Goal: Task Accomplishment & Management: Manage account settings

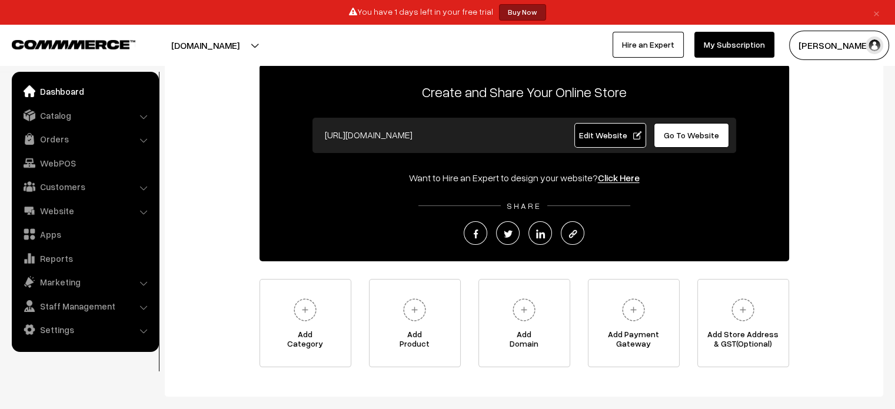
scroll to position [73, 0]
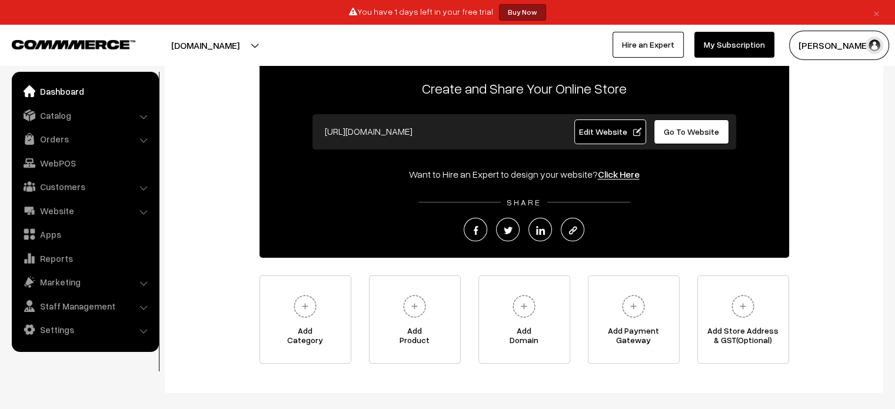
click at [633, 132] on span "Edit Website" at bounding box center [609, 132] width 63 height 10
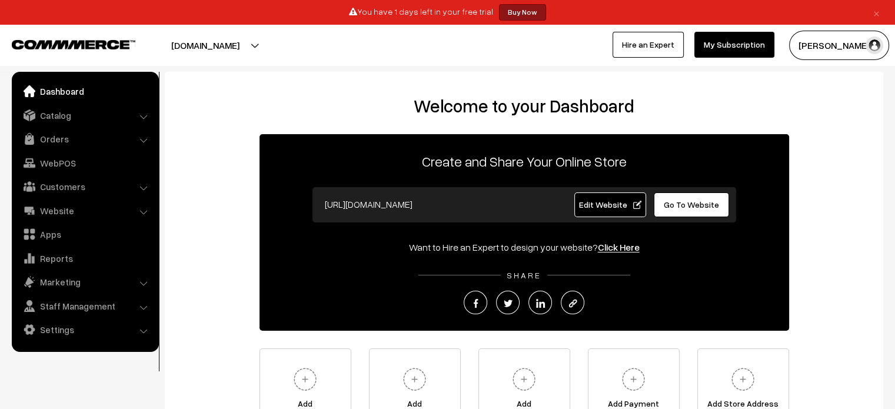
click at [280, 44] on button "[DOMAIN_NAME]" at bounding box center [205, 45] width 151 height 29
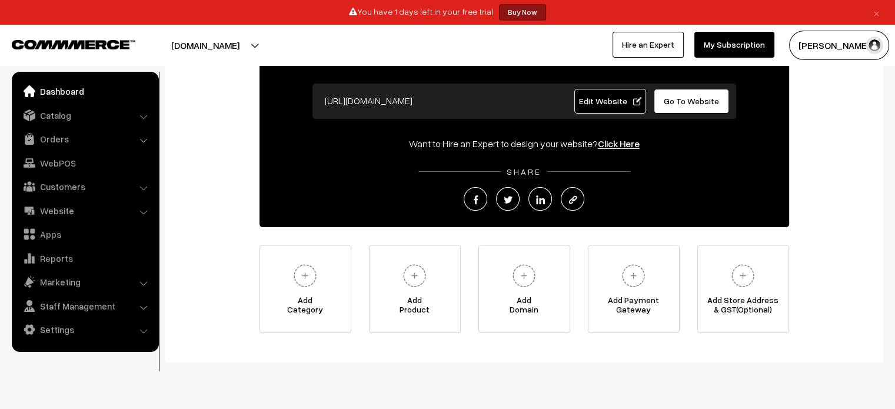
scroll to position [106, 0]
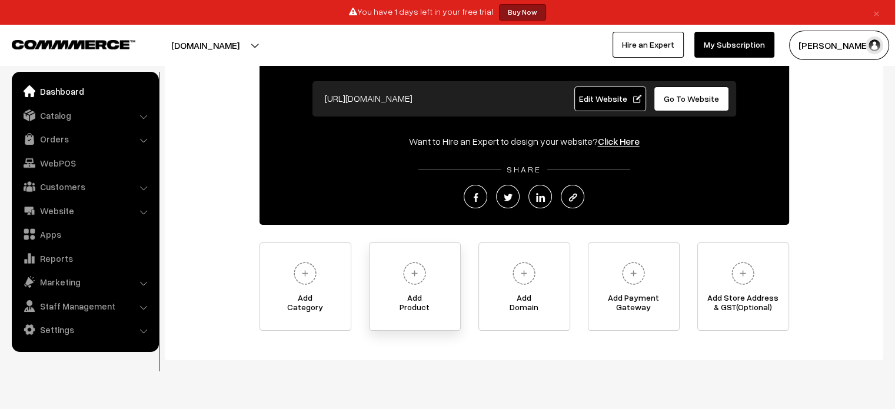
click at [402, 285] on img at bounding box center [414, 273] width 32 height 32
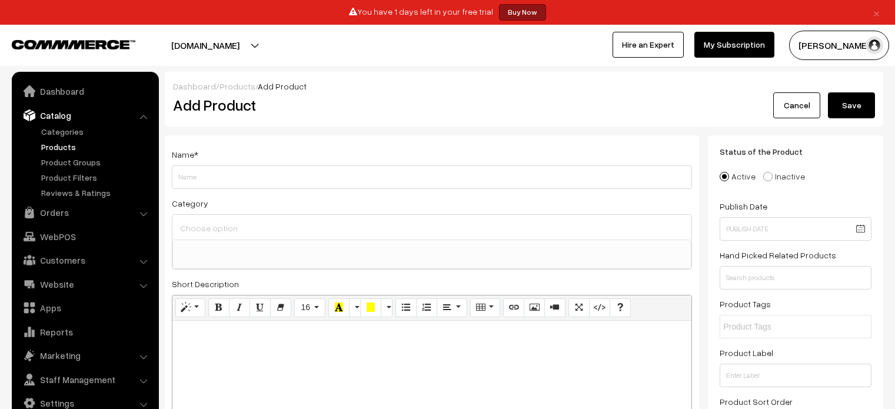
select select
click at [384, 168] on input "Weight" at bounding box center [432, 177] width 520 height 24
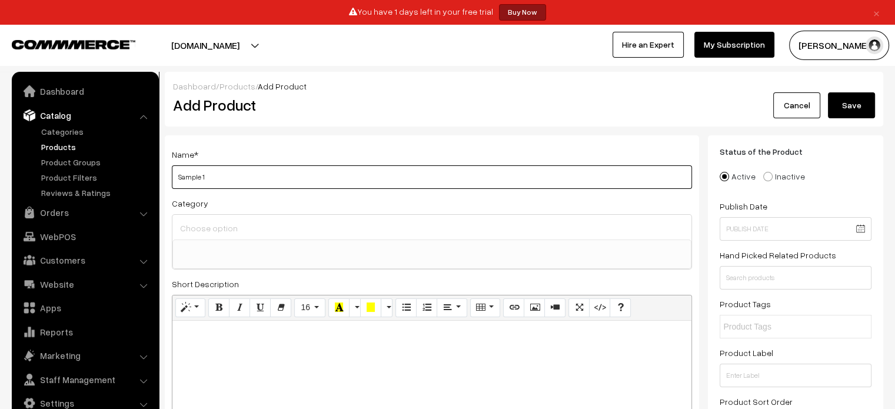
type input "Sample 1"
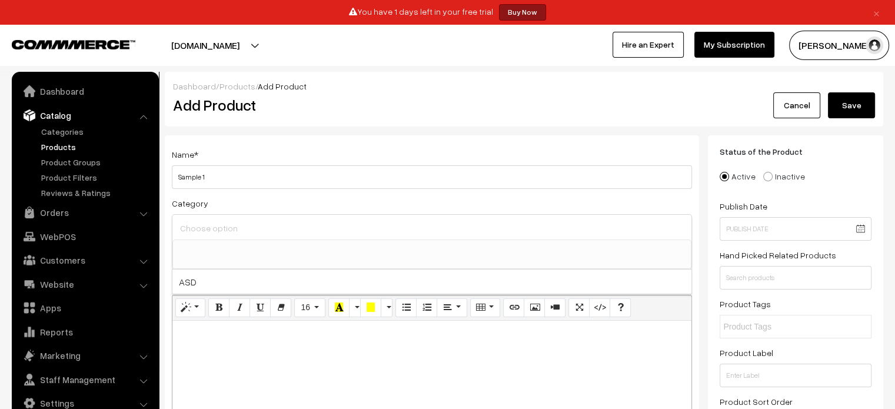
click at [374, 235] on input at bounding box center [432, 227] width 510 height 17
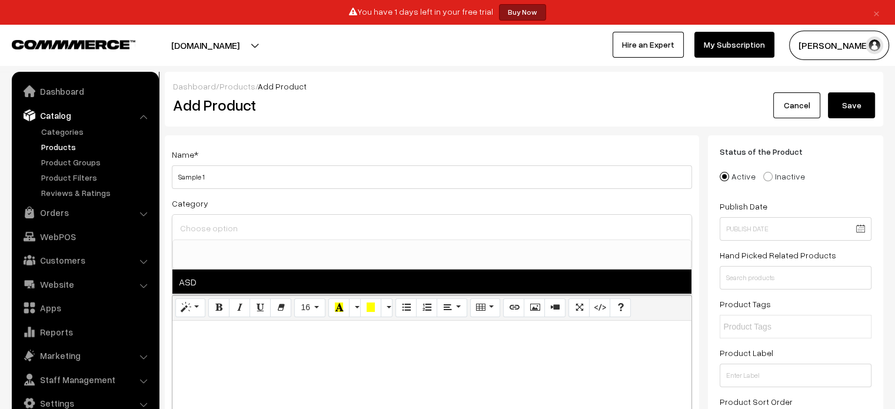
click at [348, 287] on span "ASD" at bounding box center [431, 281] width 519 height 24
select select "1"
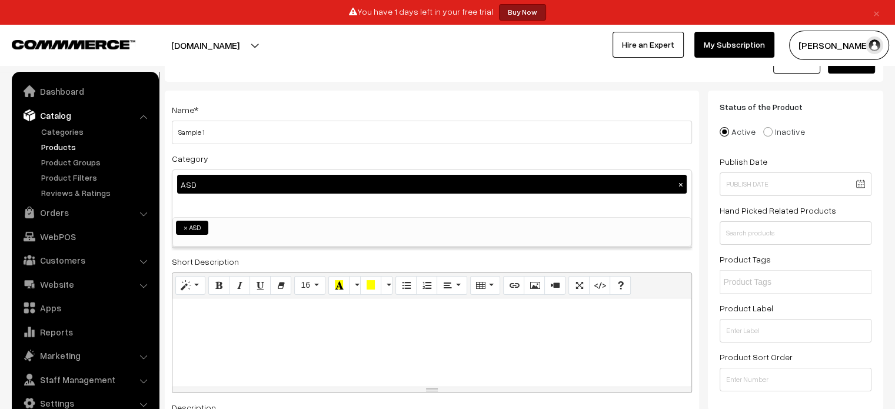
scroll to position [51, 0]
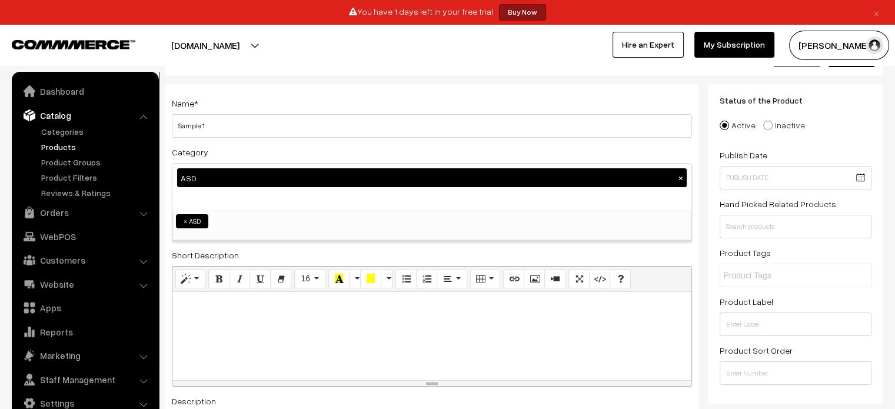
click at [348, 315] on div at bounding box center [431, 336] width 519 height 88
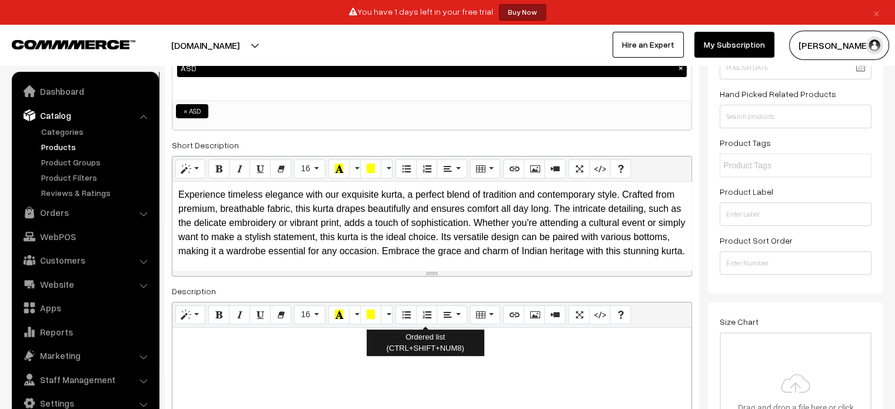
scroll to position [159, 0]
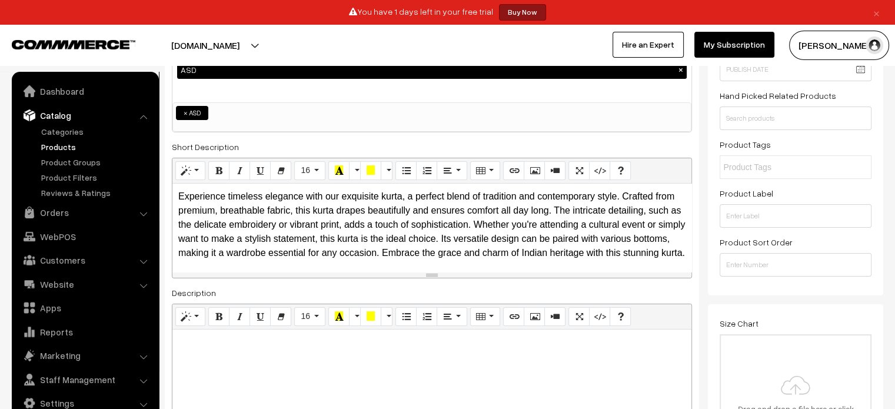
click at [415, 260] on p "Experience timeless elegance with our exquisite kurta, a perfect blend of tradi…" at bounding box center [431, 224] width 507 height 71
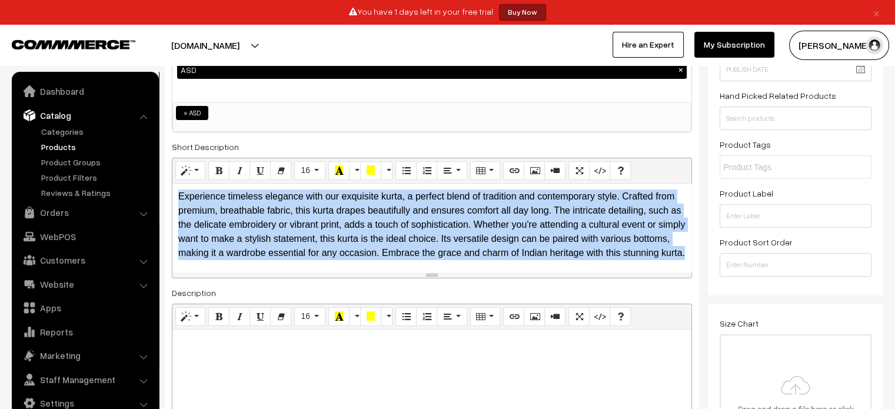
copy p "Experience timeless elegance with our exquisite kurta, a perfect blend of tradi…"
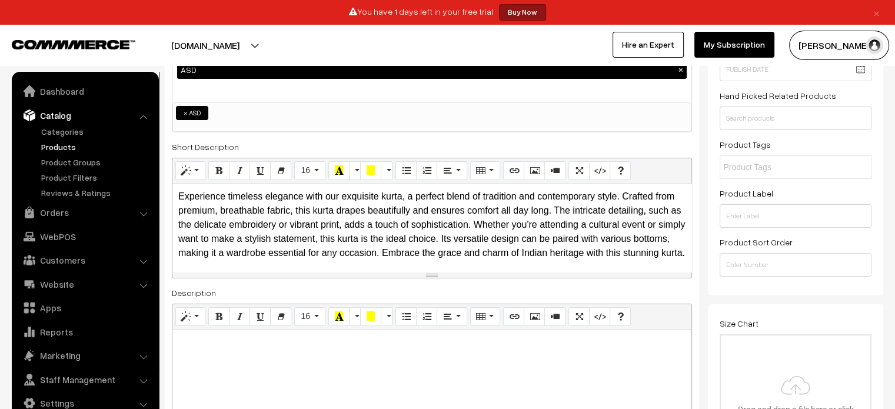
click at [393, 352] on div at bounding box center [431, 403] width 519 height 147
paste div
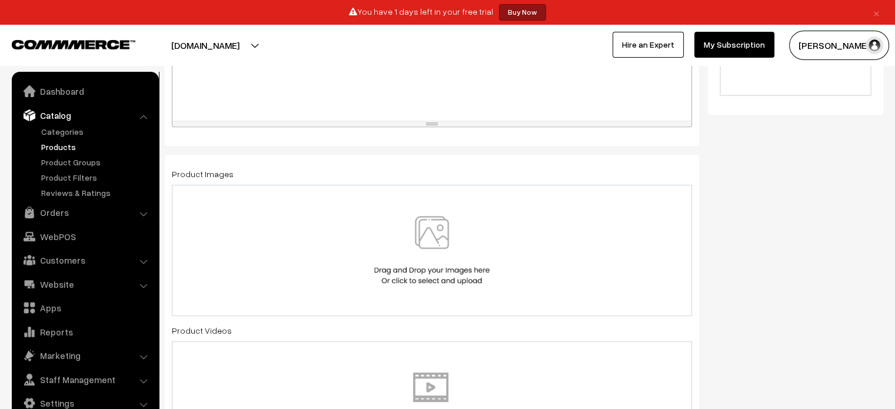
scroll to position [518, 0]
click at [450, 248] on img at bounding box center [431, 248] width 121 height 69
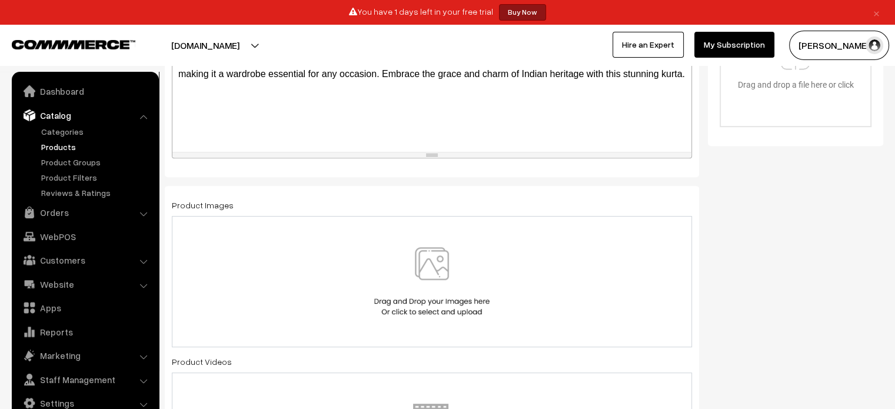
click at [387, 308] on img at bounding box center [431, 281] width 121 height 69
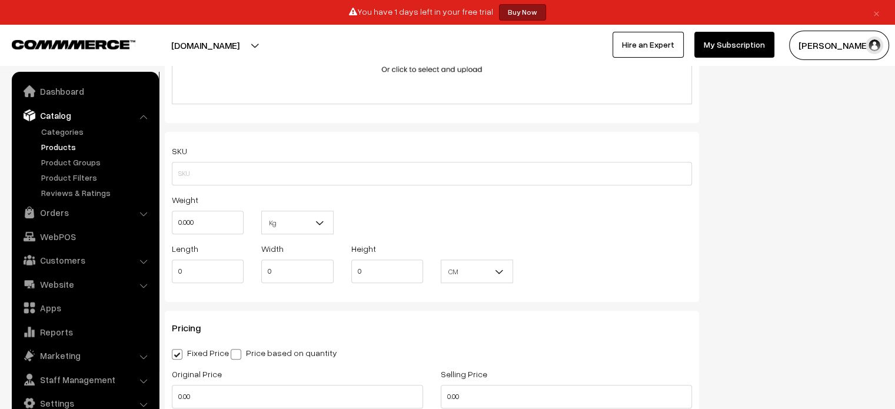
scroll to position [880, 0]
click at [235, 232] on input "0.000" at bounding box center [208, 222] width 72 height 24
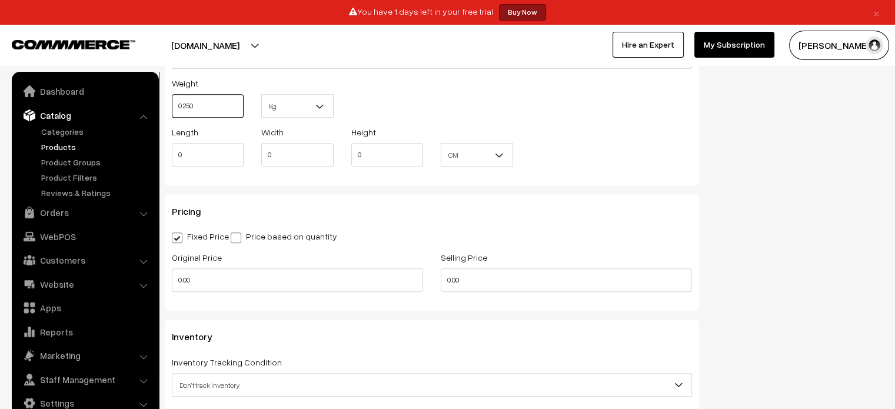
scroll to position [1004, 0]
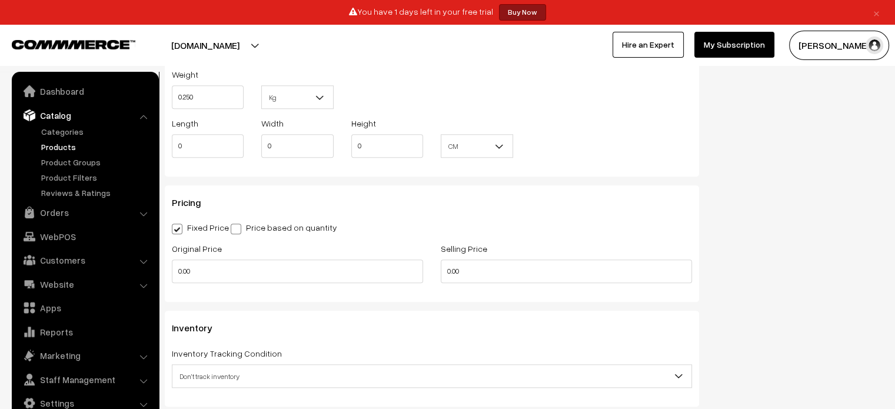
type input "0.25"
click at [237, 229] on span at bounding box center [236, 229] width 11 height 11
click at [237, 229] on input "Price based on quantity" at bounding box center [235, 227] width 8 height 8
radio input "true"
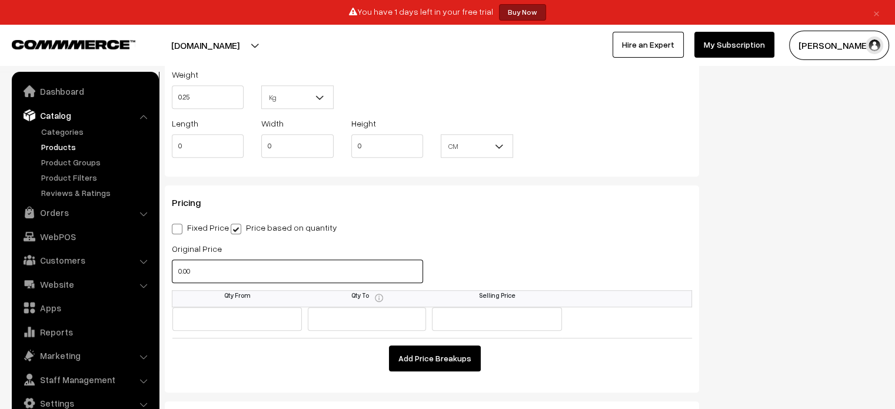
click at [235, 279] on input "0.00" at bounding box center [297, 271] width 251 height 24
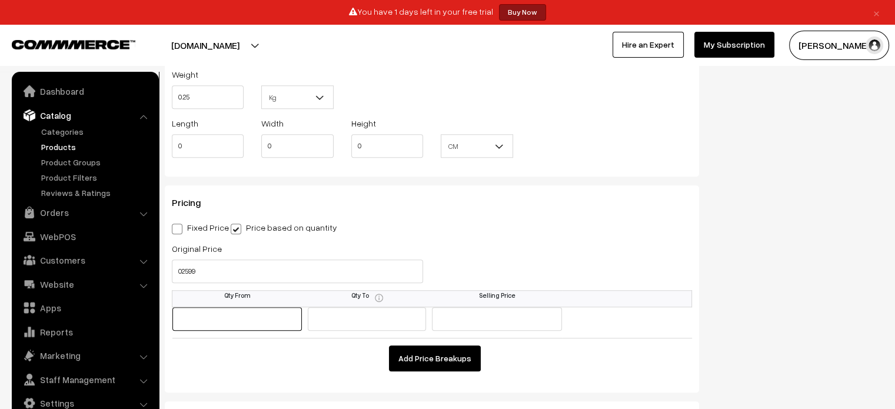
type input "2599"
type input "1"
type input "5"
type input "2500"
click at [413, 369] on button "Add Price Breakups" at bounding box center [435, 358] width 92 height 26
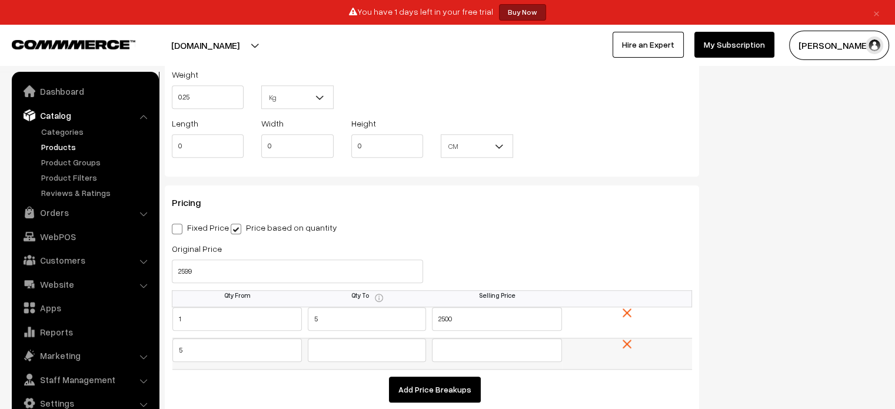
type input "5"
type input "10"
type input "2249"
click at [425, 393] on button "Add Price Breakups" at bounding box center [435, 390] width 92 height 26
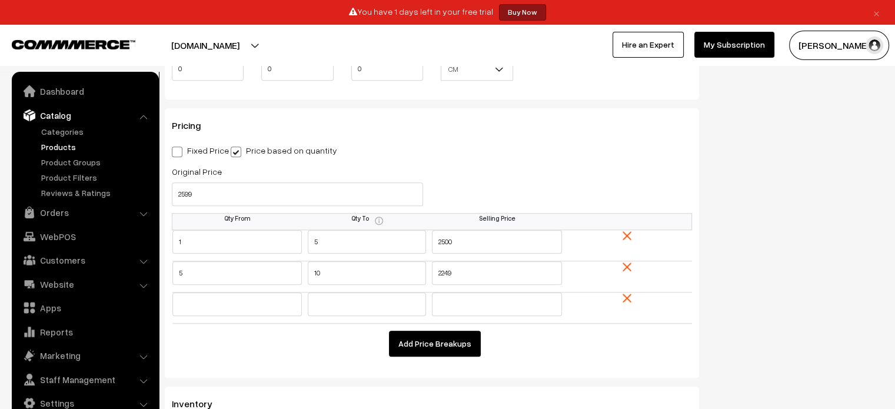
scroll to position [1087, 0]
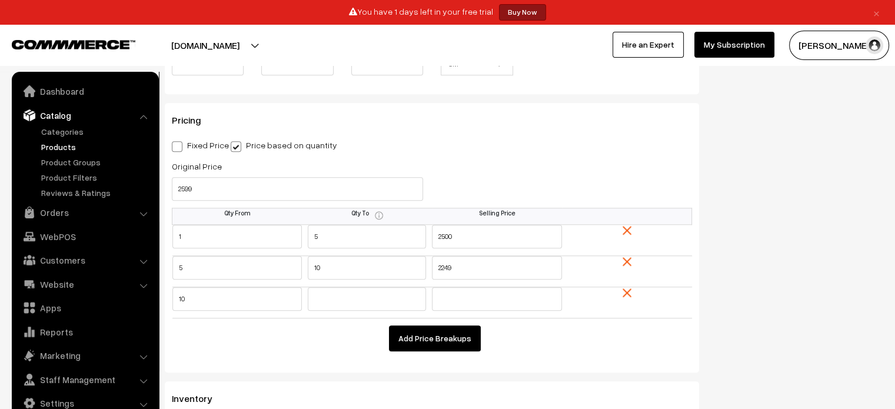
type input "10"
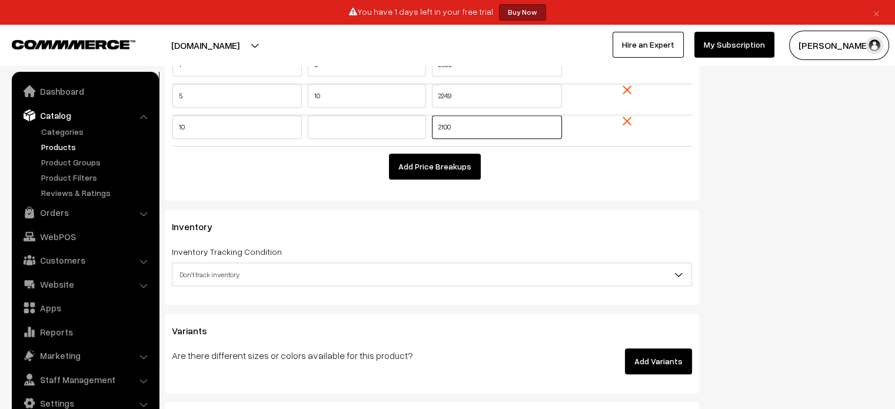
scroll to position [1260, 0]
type input "2100"
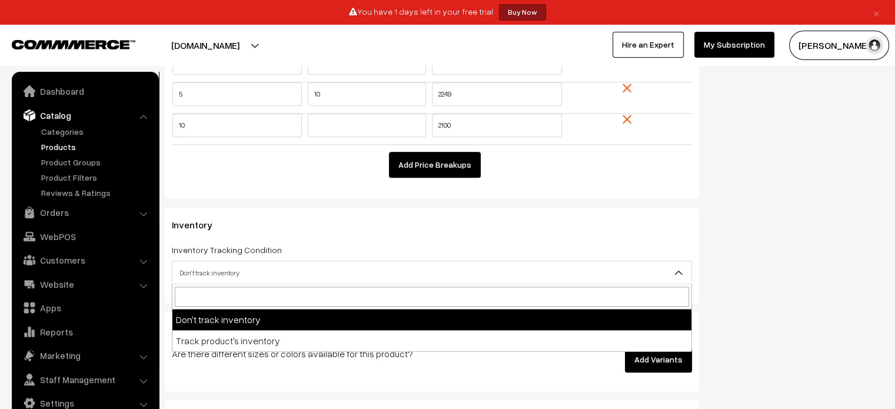
click at [455, 275] on span "Don't track inventory" at bounding box center [431, 272] width 519 height 21
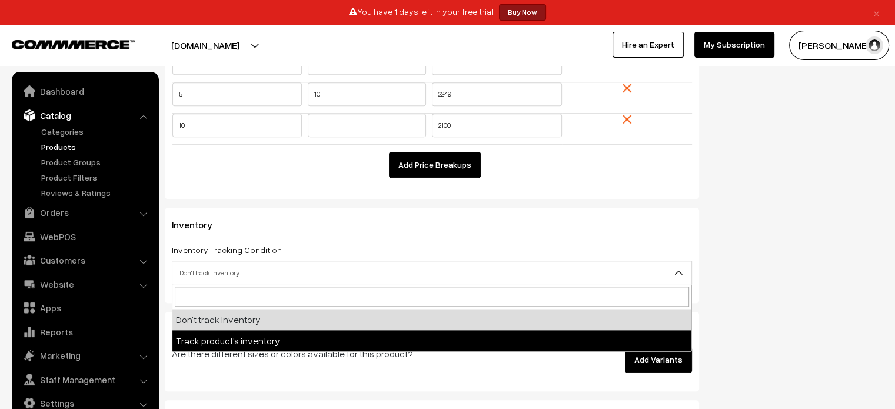
select select "2"
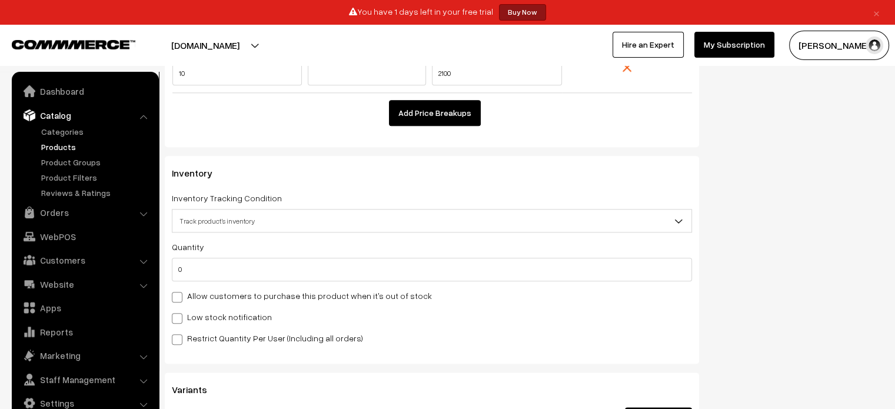
scroll to position [1318, 0]
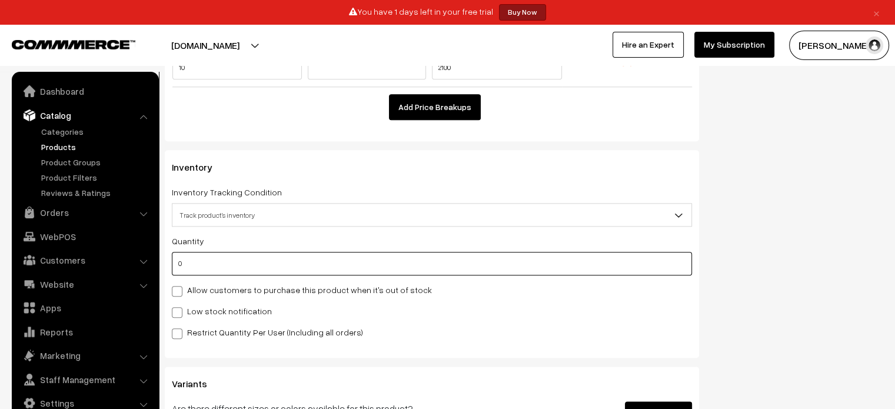
click at [376, 259] on input "0" at bounding box center [432, 264] width 520 height 24
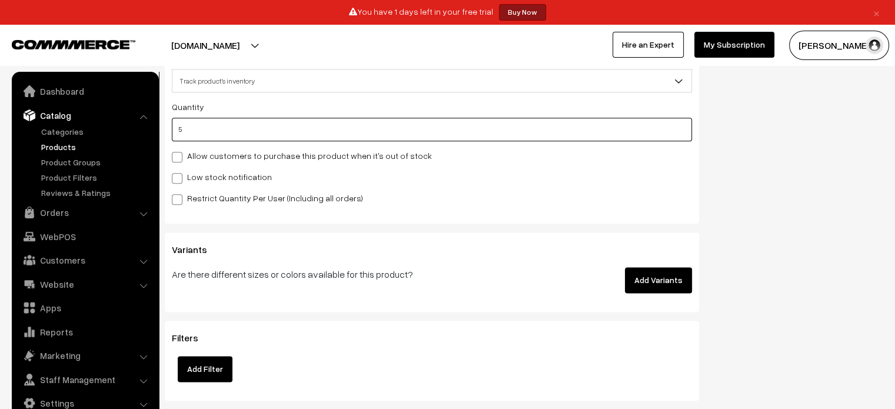
scroll to position [1455, 0]
type input "5"
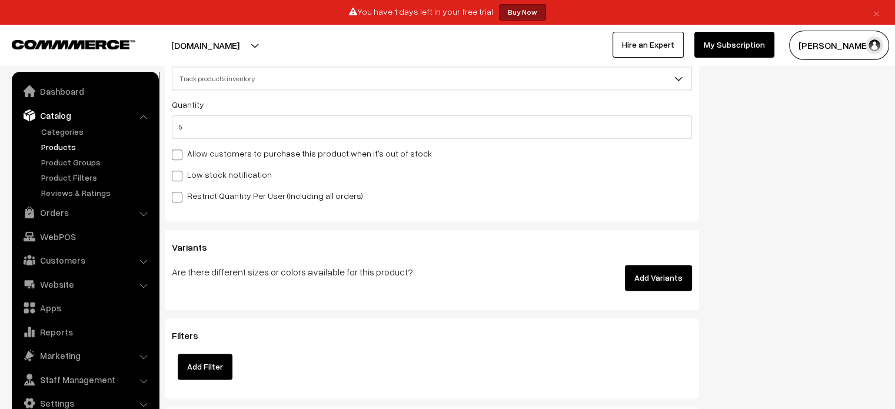
click at [658, 269] on button "Add Variants" at bounding box center [658, 278] width 67 height 26
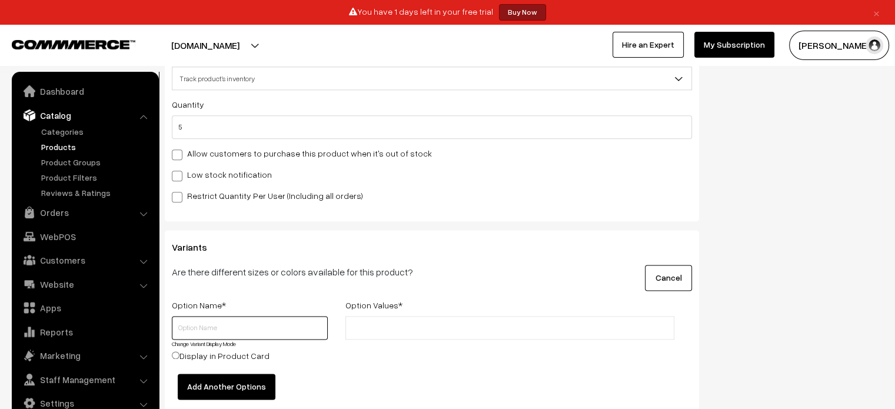
click at [229, 327] on input "text" at bounding box center [250, 328] width 156 height 24
type input "1"
click at [387, 330] on input "text" at bounding box center [400, 328] width 103 height 12
type input "1"
click at [229, 391] on button "Add Another Options" at bounding box center [227, 387] width 98 height 26
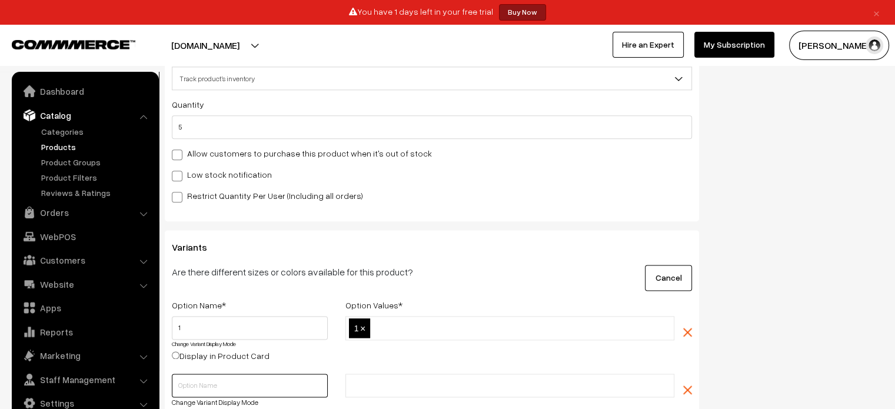
click at [234, 381] on input "text" at bounding box center [250, 386] width 156 height 24
type input "2"
click at [390, 384] on input "text" at bounding box center [400, 386] width 103 height 12
type input "2"
type input "3"
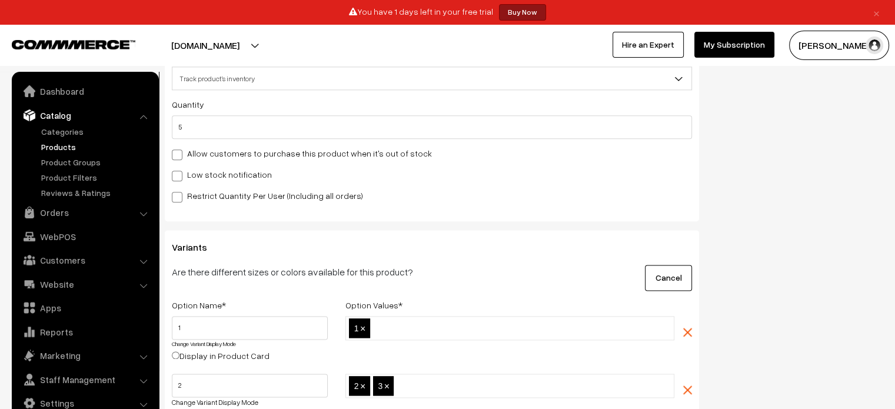
type input "4"
type input "22"
type input "3"
type input "23"
type input "24"
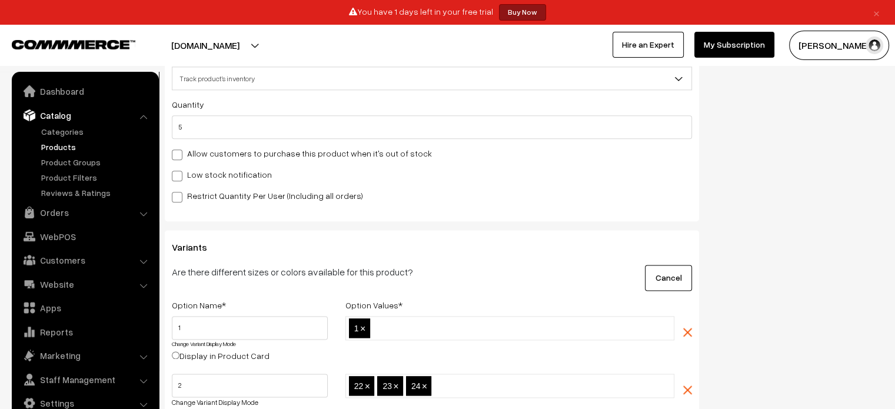
click at [412, 330] on input "text" at bounding box center [424, 328] width 103 height 12
type input "2"
type input "3"
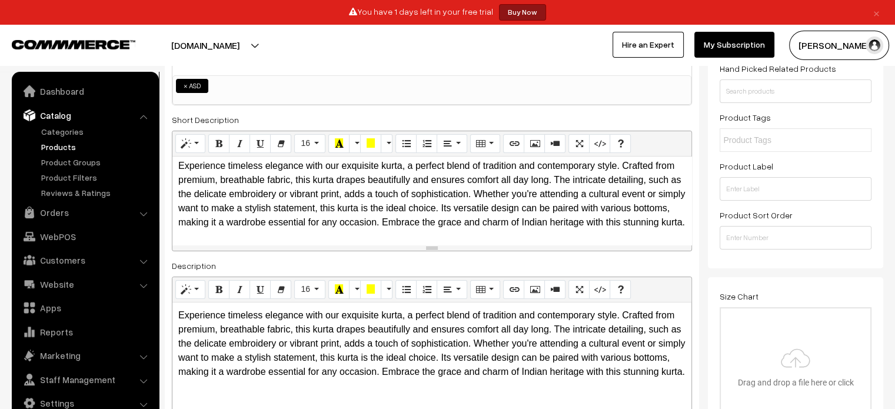
scroll to position [0, 0]
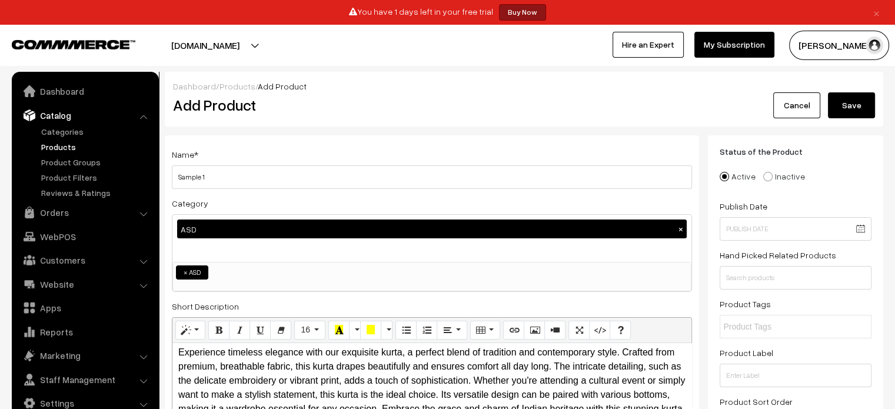
click at [857, 108] on button "Save" at bounding box center [851, 105] width 47 height 26
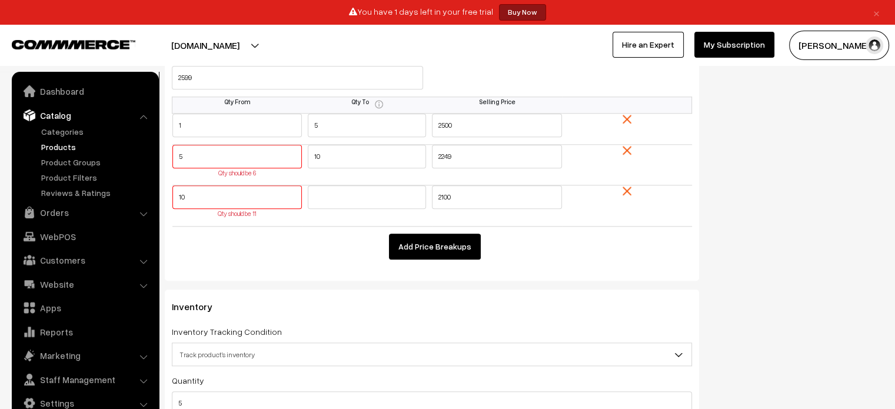
scroll to position [1196, 0]
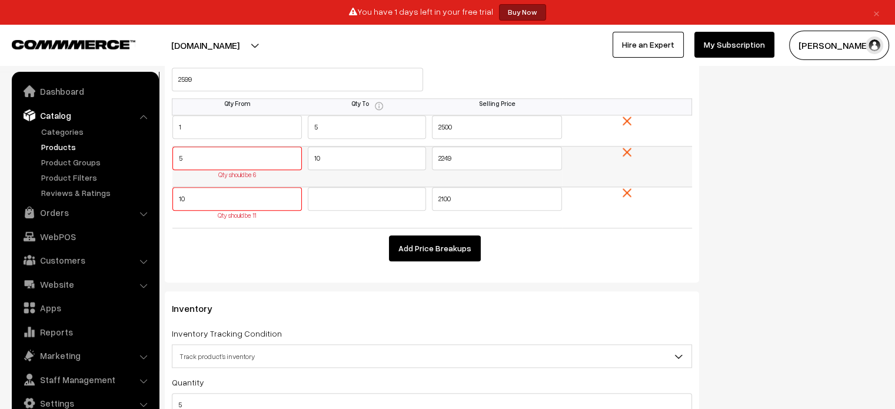
click at [262, 167] on input "5" at bounding box center [237, 159] width 130 height 24
type input "6"
click at [247, 202] on input "10" at bounding box center [237, 199] width 130 height 24
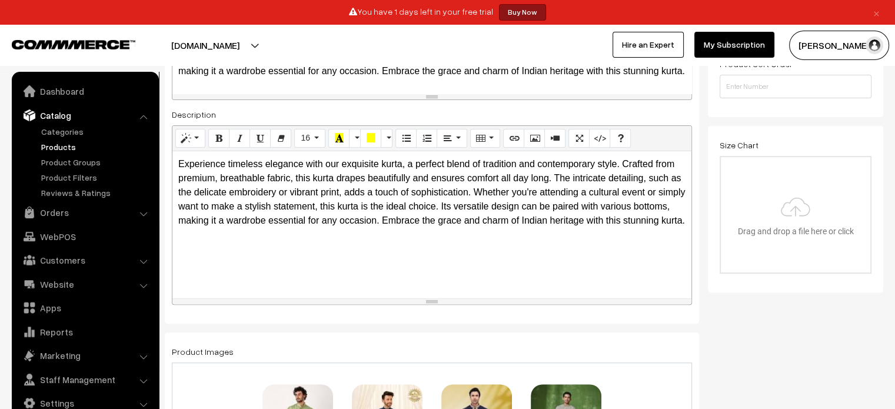
scroll to position [0, 0]
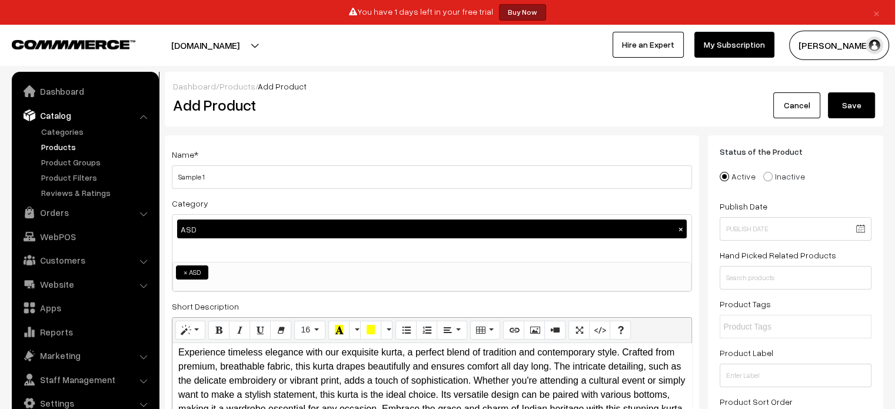
type input "11"
click at [876, 82] on div "Dashboard / Products / Add Product Add Product Cancel Save" at bounding box center [524, 99] width 718 height 55
click at [861, 112] on button "Save" at bounding box center [851, 105] width 47 height 26
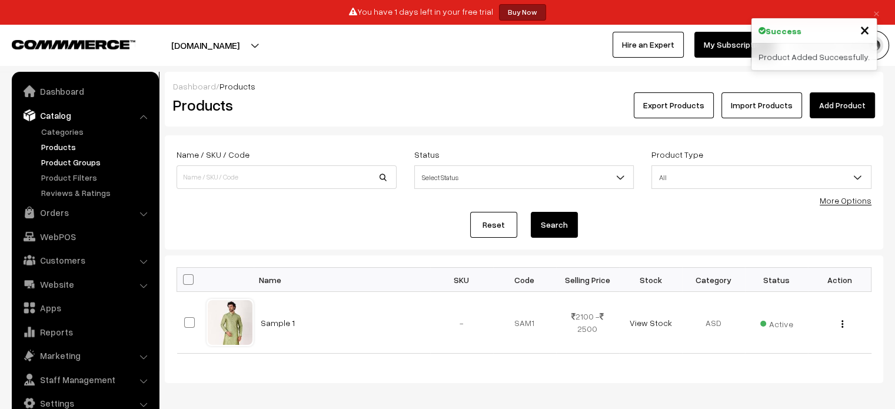
click at [75, 162] on link "Product Groups" at bounding box center [96, 162] width 117 height 12
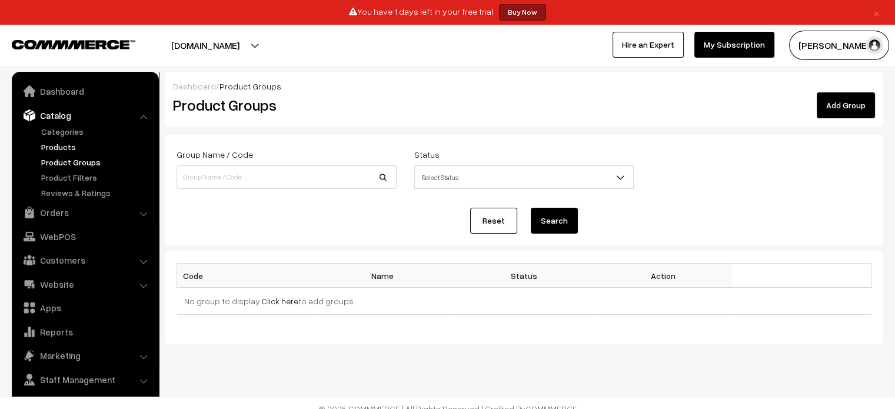
click at [74, 152] on link "Products" at bounding box center [96, 147] width 117 height 12
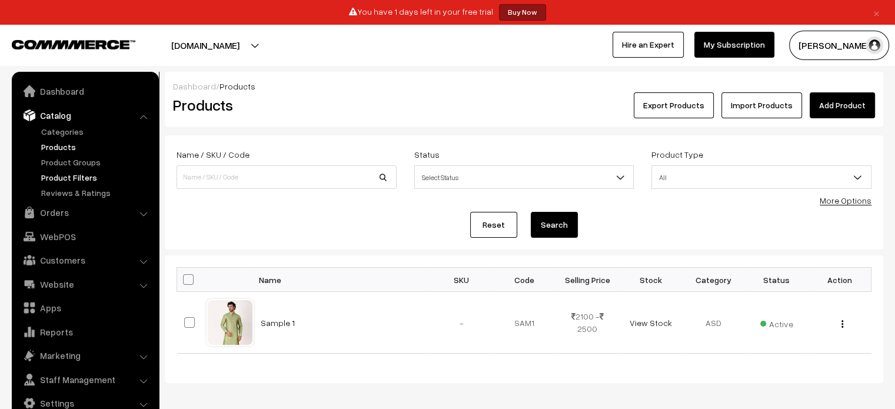
click at [84, 181] on link "Product Filters" at bounding box center [96, 177] width 117 height 12
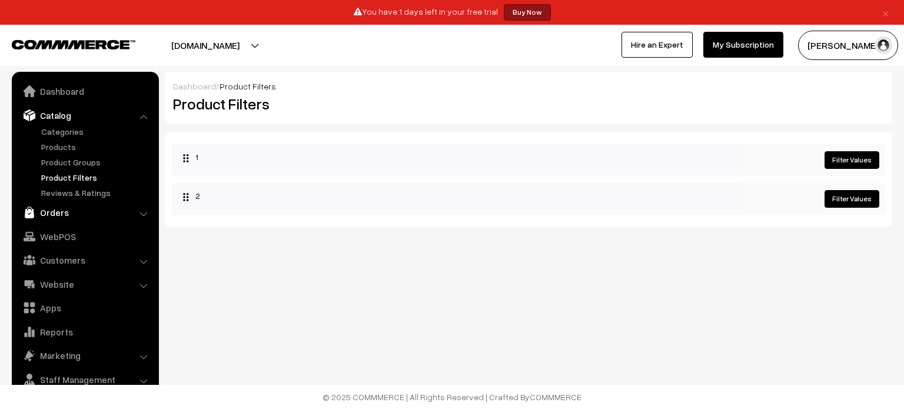
click at [82, 202] on link "Orders" at bounding box center [85, 212] width 140 height 21
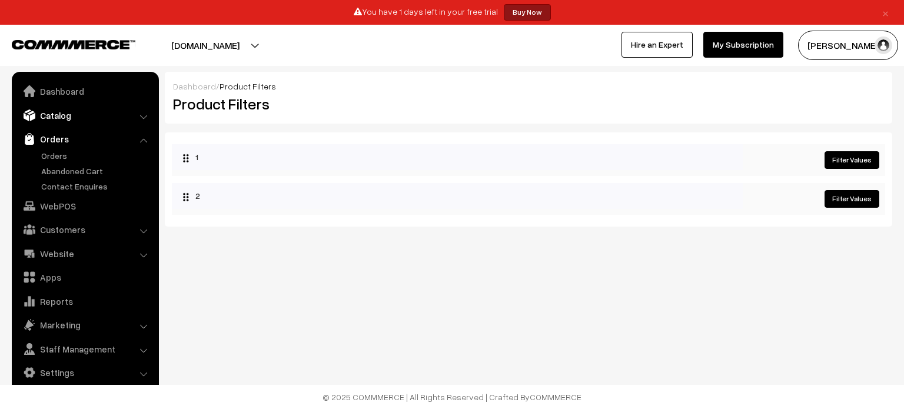
click at [94, 113] on link "Catalog" at bounding box center [85, 115] width 140 height 21
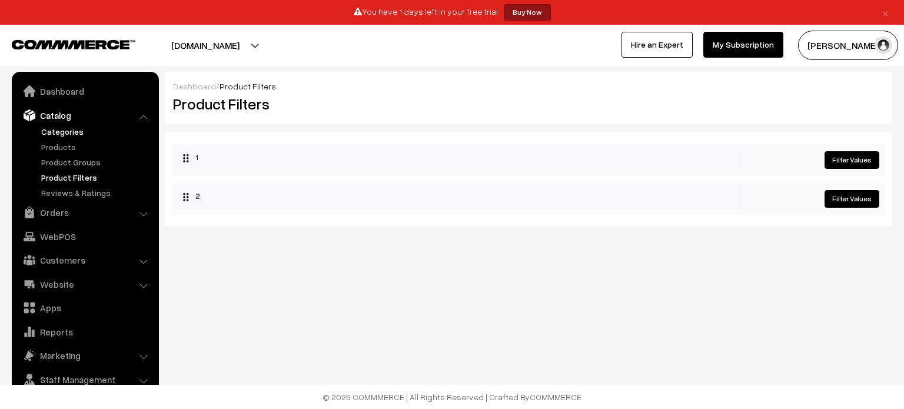
click at [84, 134] on link "Categories" at bounding box center [96, 131] width 117 height 12
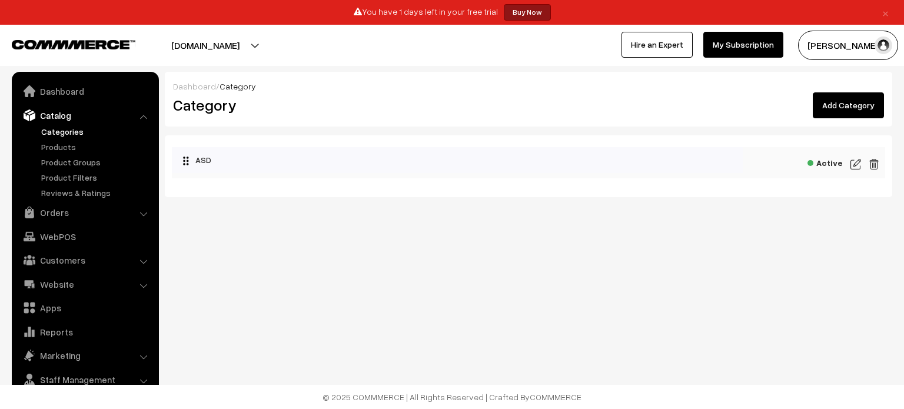
click at [830, 114] on link "Add Category" at bounding box center [848, 105] width 71 height 26
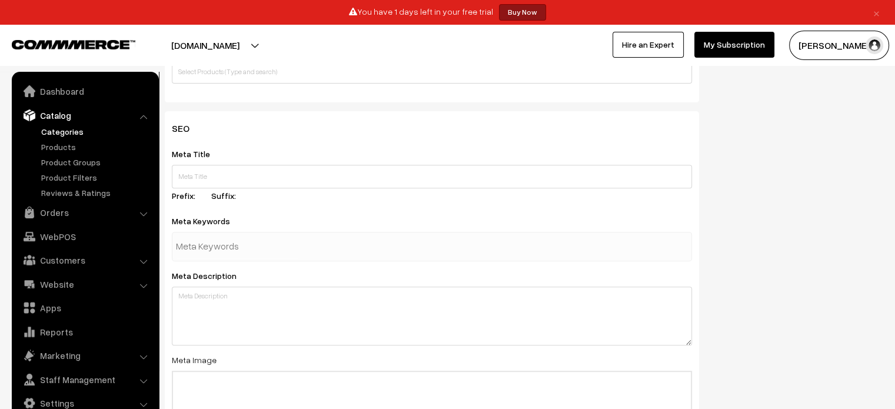
scroll to position [665, 0]
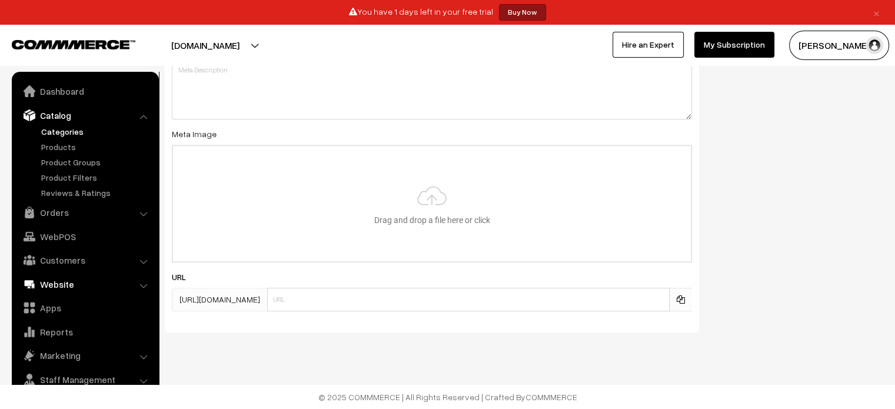
click at [80, 289] on link "Website" at bounding box center [85, 284] width 140 height 21
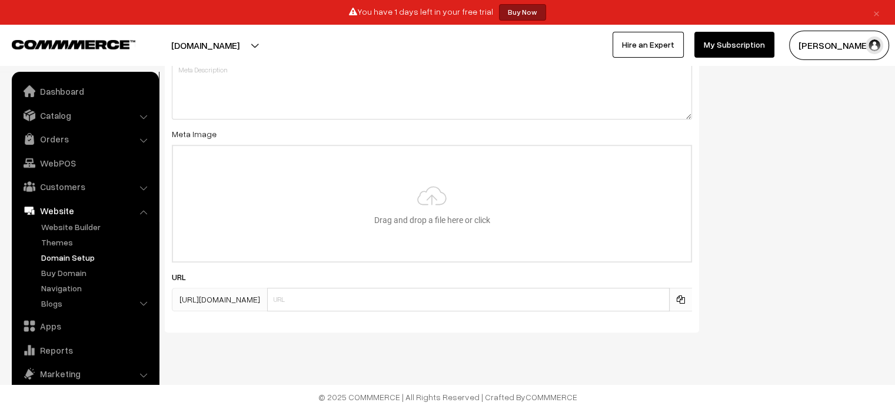
click at [88, 258] on link "Domain Setup" at bounding box center [96, 257] width 117 height 12
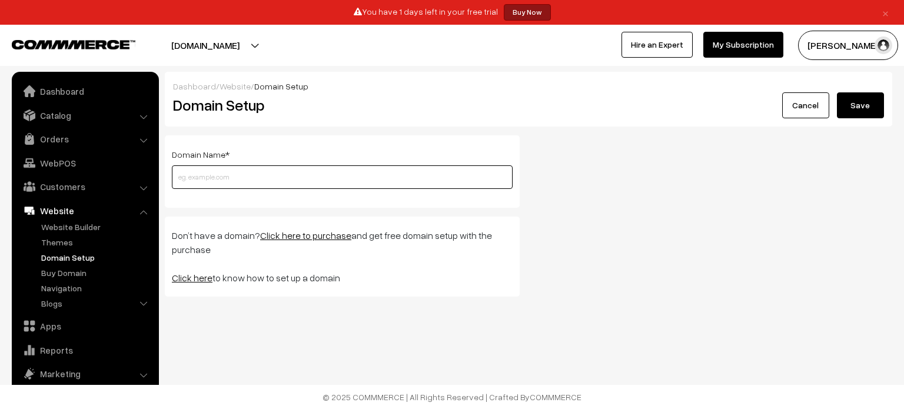
click at [235, 176] on input "text" at bounding box center [342, 177] width 341 height 24
paste input "Experience timeless elegance with our exquisite kurta, a perfect blend of tradi…"
paste input "https://ecom.developersyndicate.in/"
type input "ecom.developersyndicate.in"
click at [877, 100] on button "Save" at bounding box center [860, 105] width 47 height 26
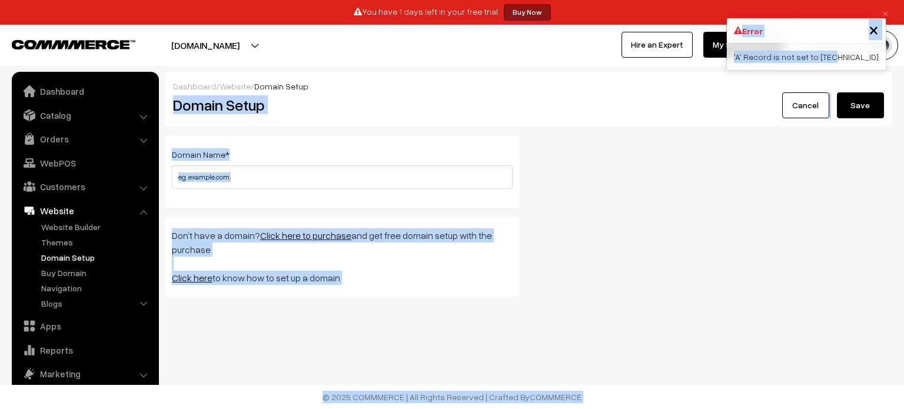
drag, startPoint x: 858, startPoint y: 89, endPoint x: 852, endPoint y: 60, distance: 29.5
click at [852, 60] on body "Thank you for showing interest. Our team will call you shortly. Close × You hav…" at bounding box center [452, 204] width 904 height 409
click at [847, 120] on div "Dashboard / Website / Domain Setup Domain Setup Cancel Save" at bounding box center [528, 99] width 727 height 55
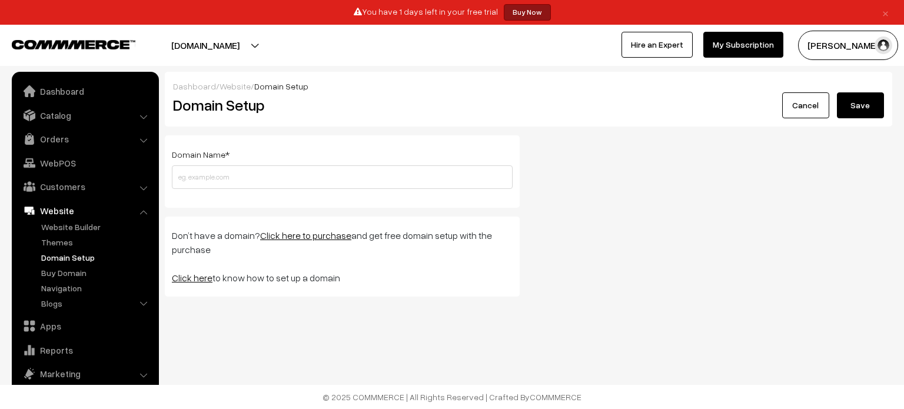
click at [857, 114] on button "Save" at bounding box center [860, 105] width 47 height 26
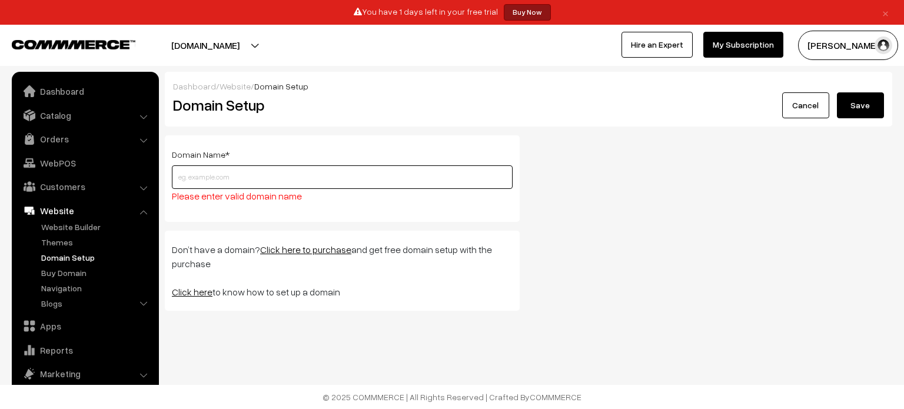
click at [480, 166] on input "text" at bounding box center [342, 177] width 341 height 24
paste input "[URL][DOMAIN_NAME]"
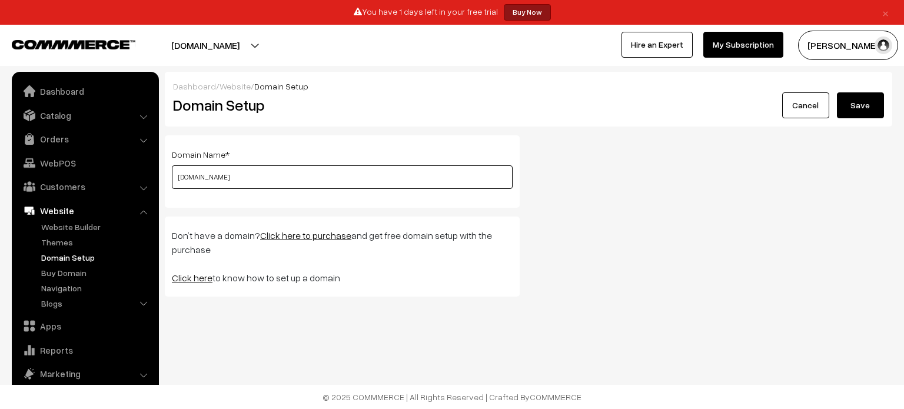
type input "[DOMAIN_NAME]"
click at [853, 96] on button "Save" at bounding box center [860, 105] width 47 height 26
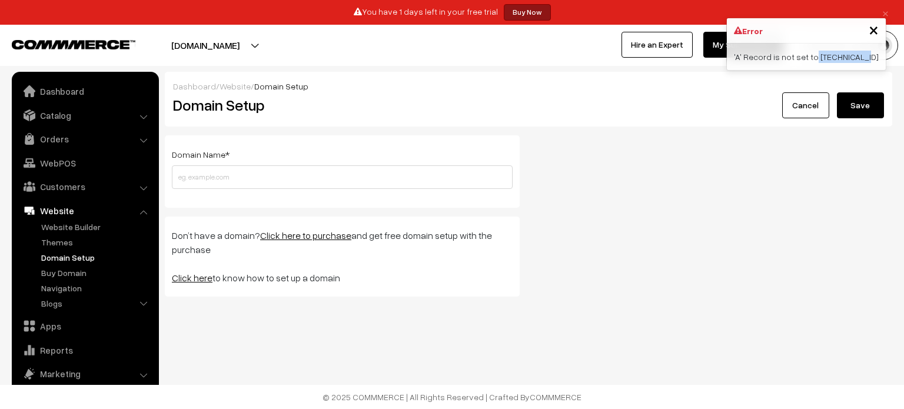
drag, startPoint x: 837, startPoint y: 54, endPoint x: 878, endPoint y: 57, distance: 40.7
click at [878, 57] on div "'A' Record is not set to [TECHNICAL_ID]" at bounding box center [806, 57] width 159 height 26
copy div "[TECHNICAL_ID]"
click at [192, 279] on link "Click here" at bounding box center [192, 278] width 41 height 12
